Goal: Navigation & Orientation: Find specific page/section

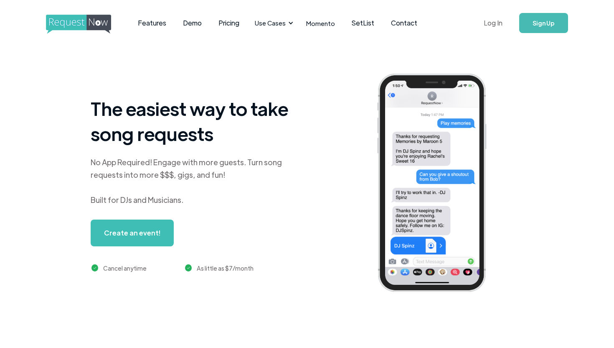
click at [488, 23] on link "Log In" at bounding box center [494, 22] width 36 height 29
